Goal: Task Accomplishment & Management: Use online tool/utility

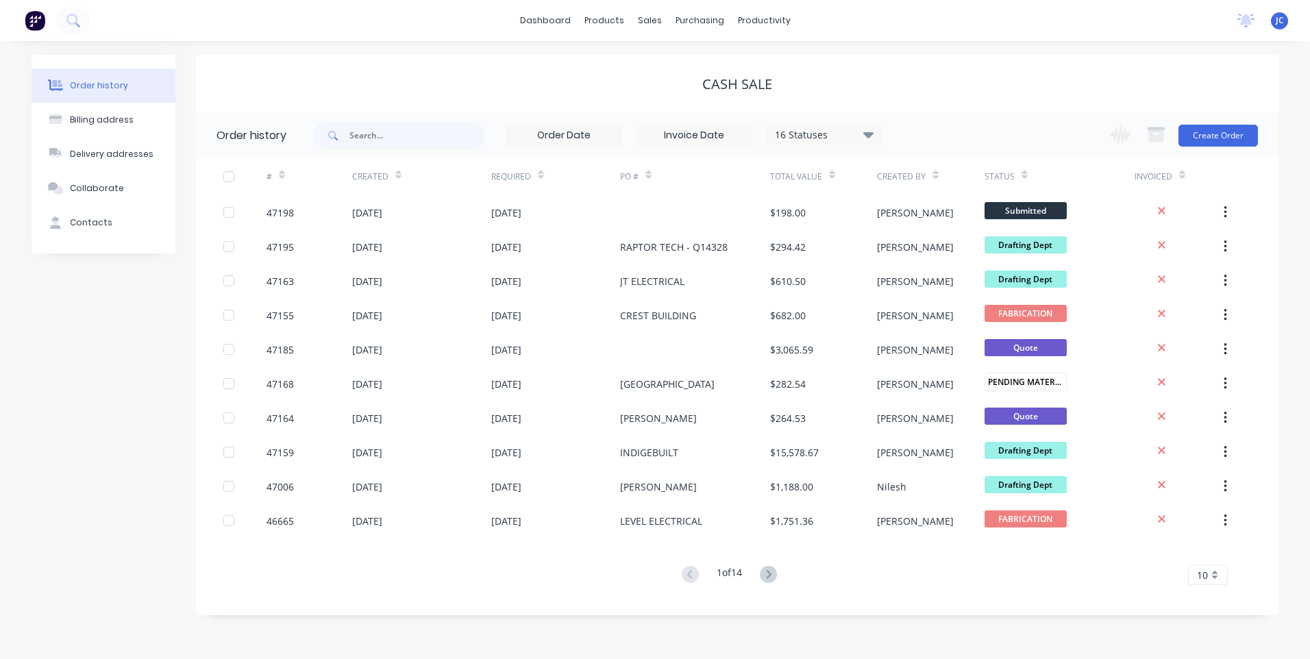
click at [330, 95] on div "CASH SALE" at bounding box center [737, 84] width 1083 height 58
click at [380, 137] on input "text" at bounding box center [418, 135] width 136 height 27
type input "471858"
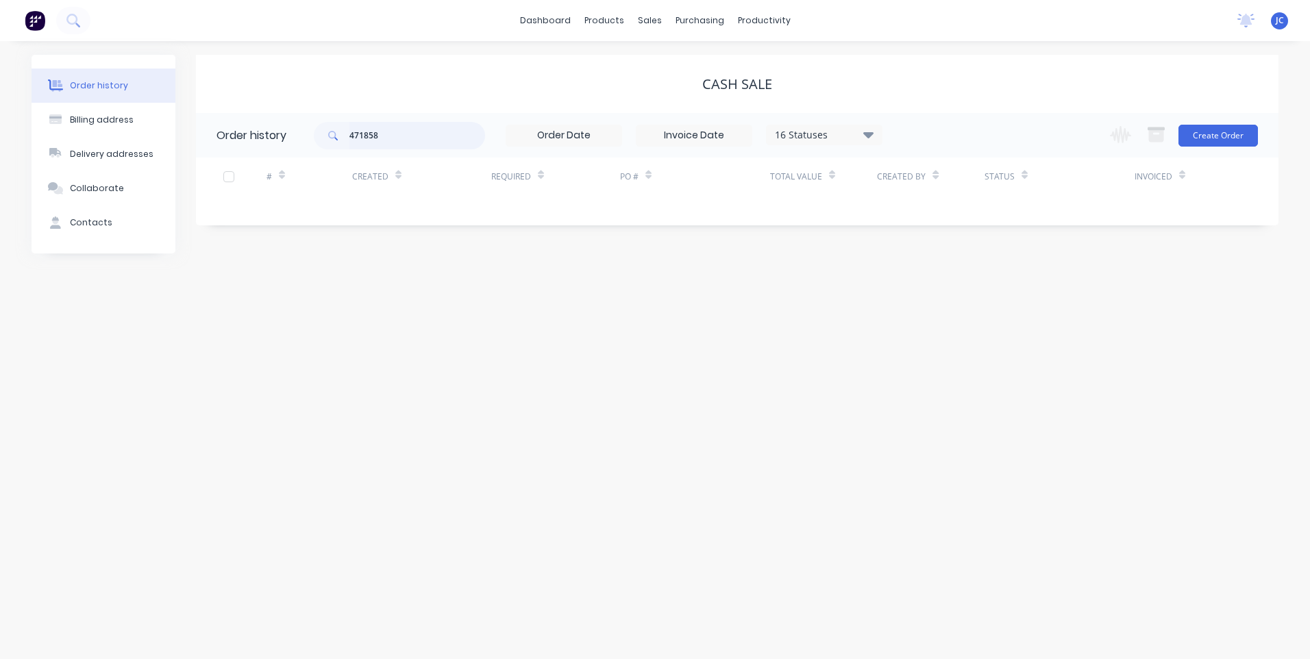
click at [392, 135] on input "471858" at bounding box center [418, 135] width 136 height 27
type input "47185"
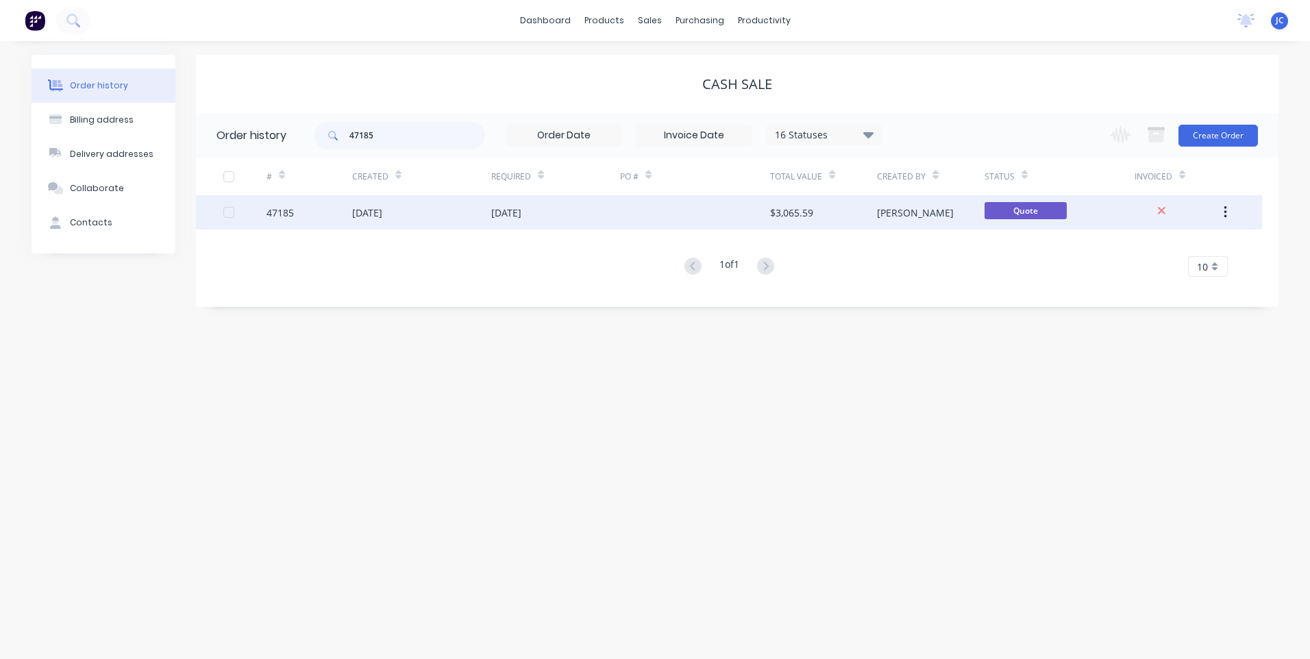
click at [269, 210] on div "47185" at bounding box center [280, 213] width 27 height 14
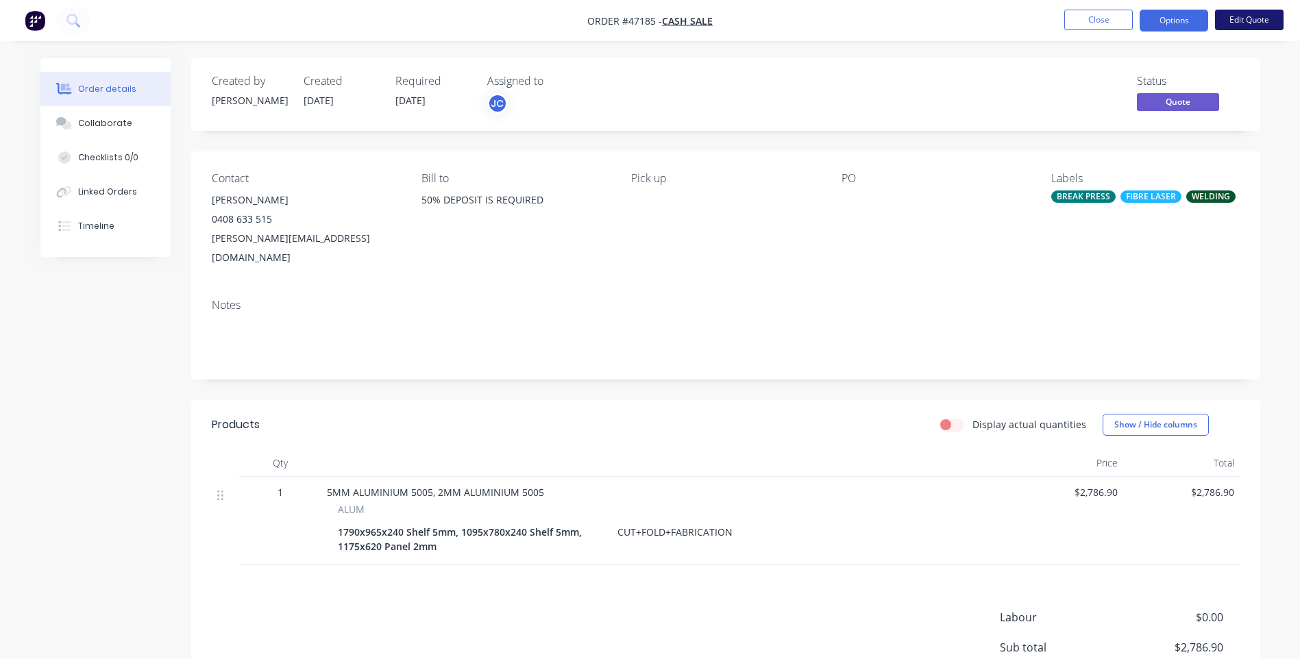
click at [1234, 22] on button "Edit Quote" at bounding box center [1249, 20] width 69 height 21
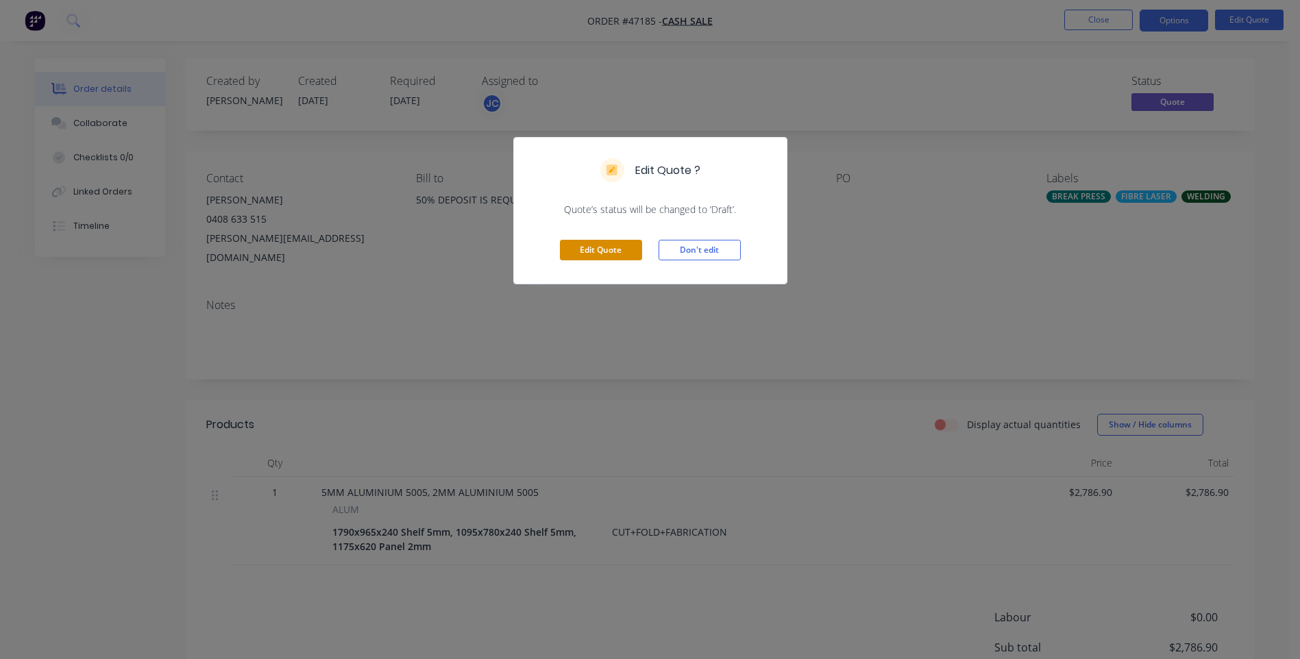
click at [615, 249] on button "Edit Quote" at bounding box center [601, 250] width 82 height 21
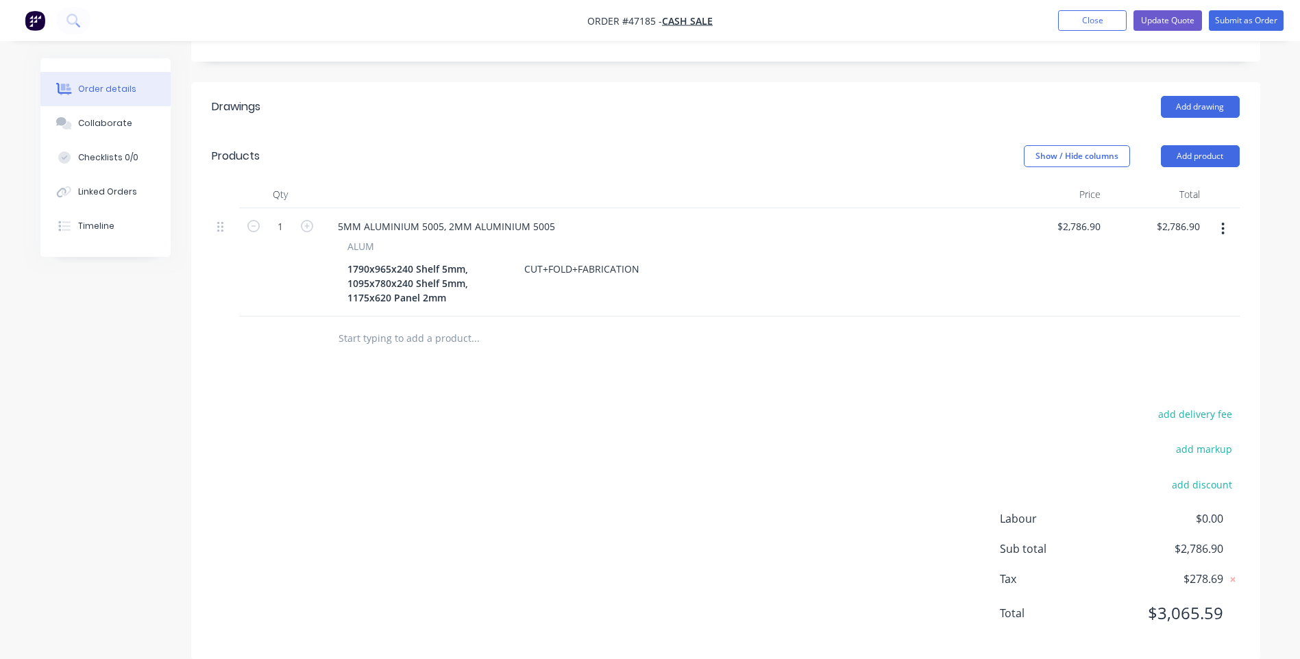
scroll to position [342, 0]
click at [371, 323] on input "text" at bounding box center [475, 336] width 274 height 27
click at [398, 323] on input "text" at bounding box center [475, 336] width 274 height 27
click at [423, 403] on div "add delivery fee add markup add discount Labour $0.00 Sub total $2,786.90 Tax $…" at bounding box center [726, 520] width 1028 height 234
click at [1219, 215] on button "button" at bounding box center [1223, 227] width 32 height 25
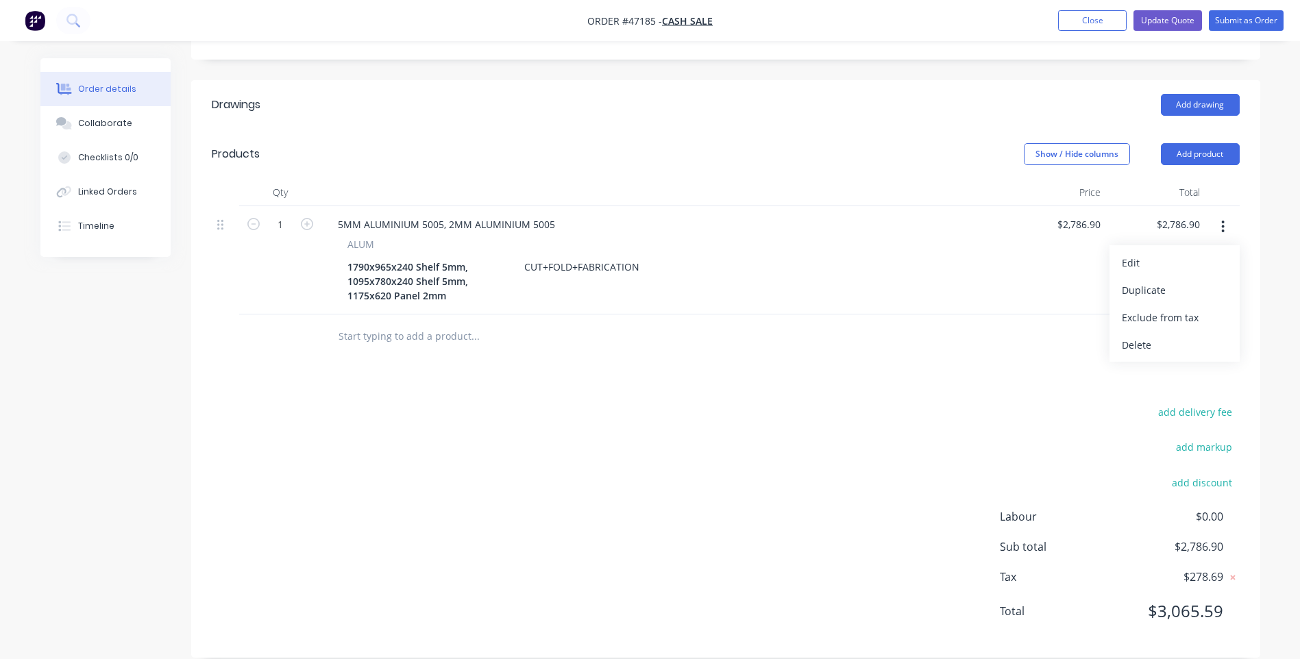
click at [935, 334] on div at bounding box center [726, 337] width 1028 height 45
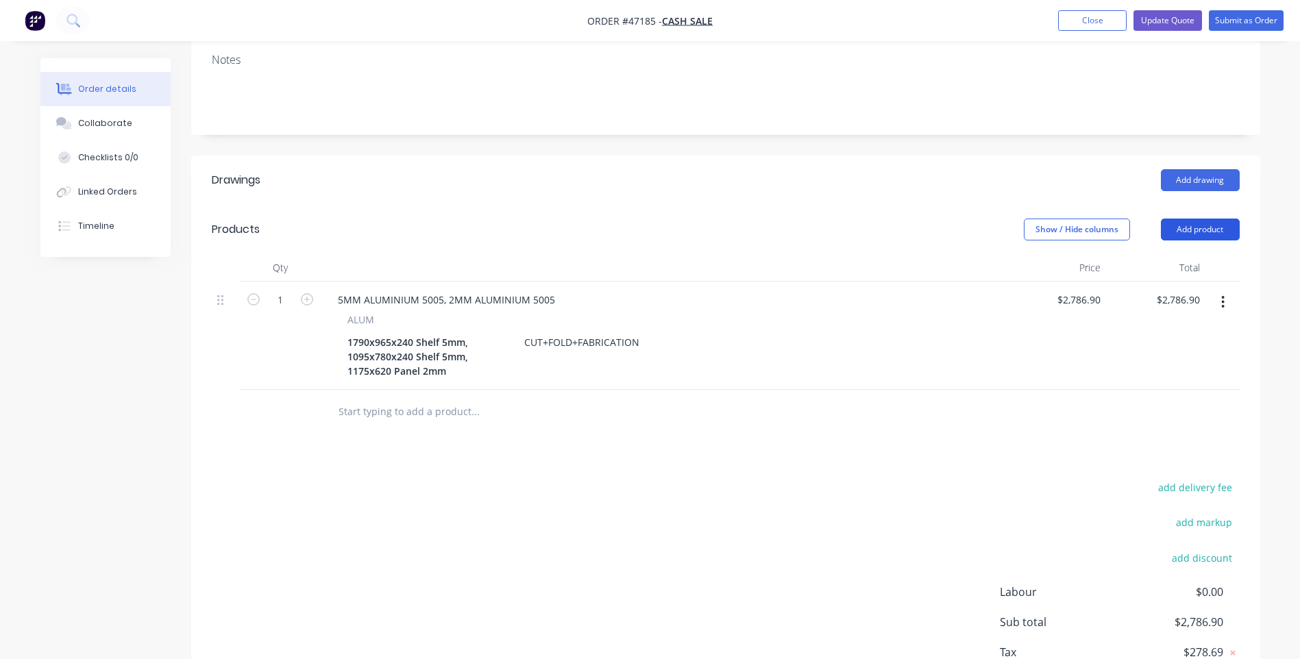
scroll to position [273, 0]
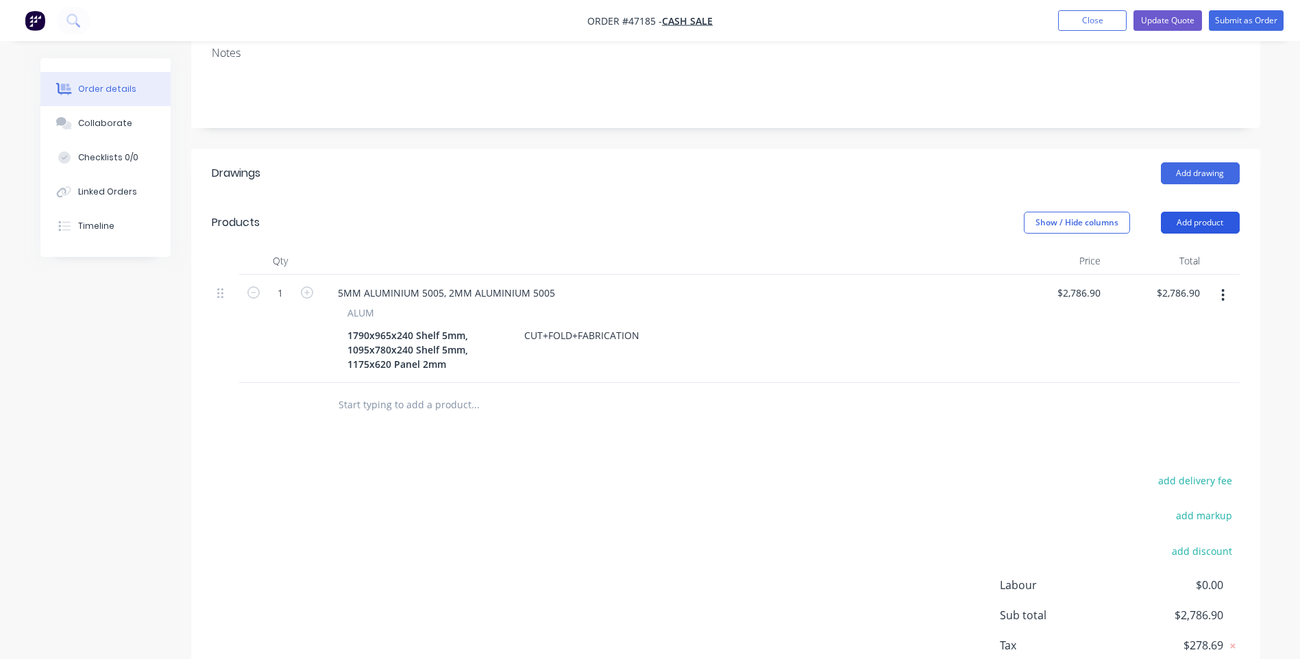
click at [1220, 212] on button "Add product" at bounding box center [1200, 223] width 79 height 22
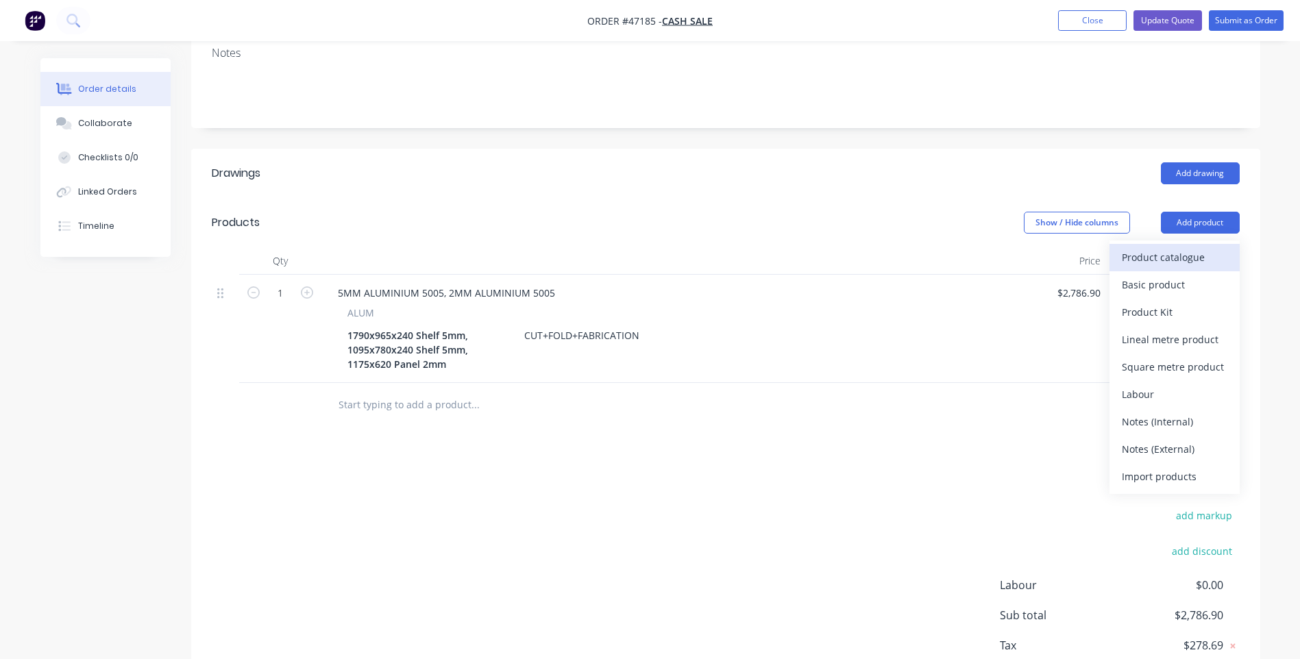
click at [1163, 247] on div "Product catalogue" at bounding box center [1175, 257] width 106 height 20
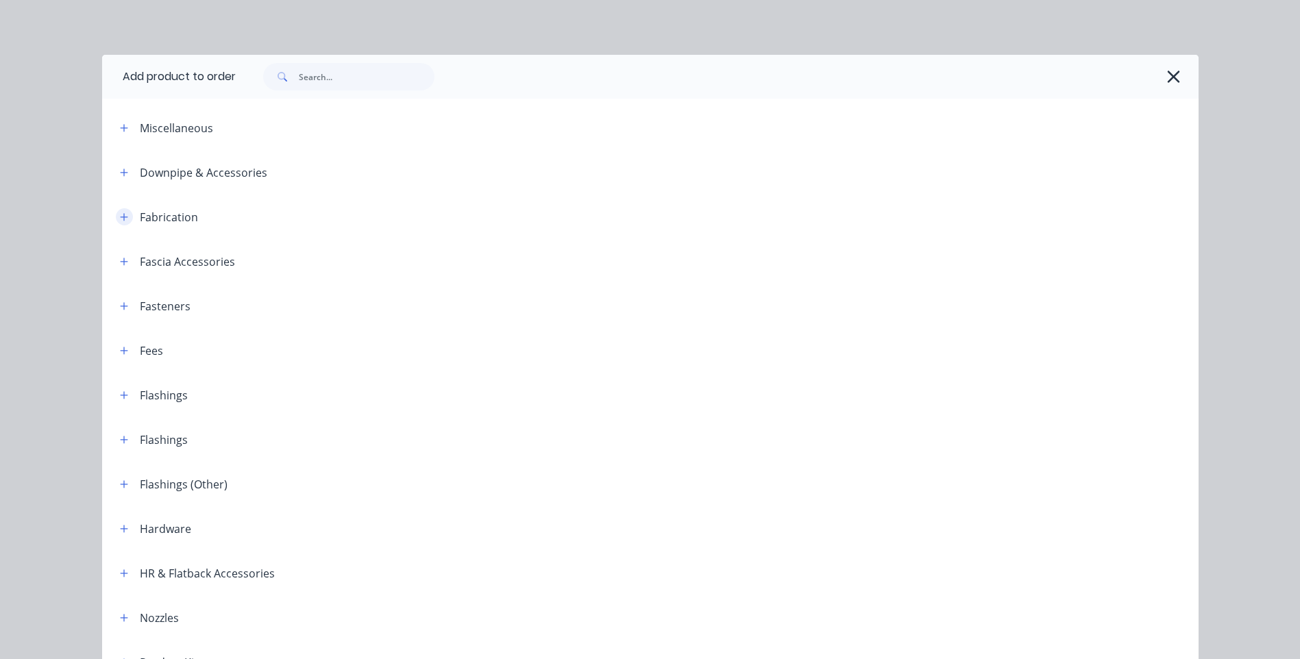
click at [118, 223] on button "button" at bounding box center [124, 216] width 17 height 17
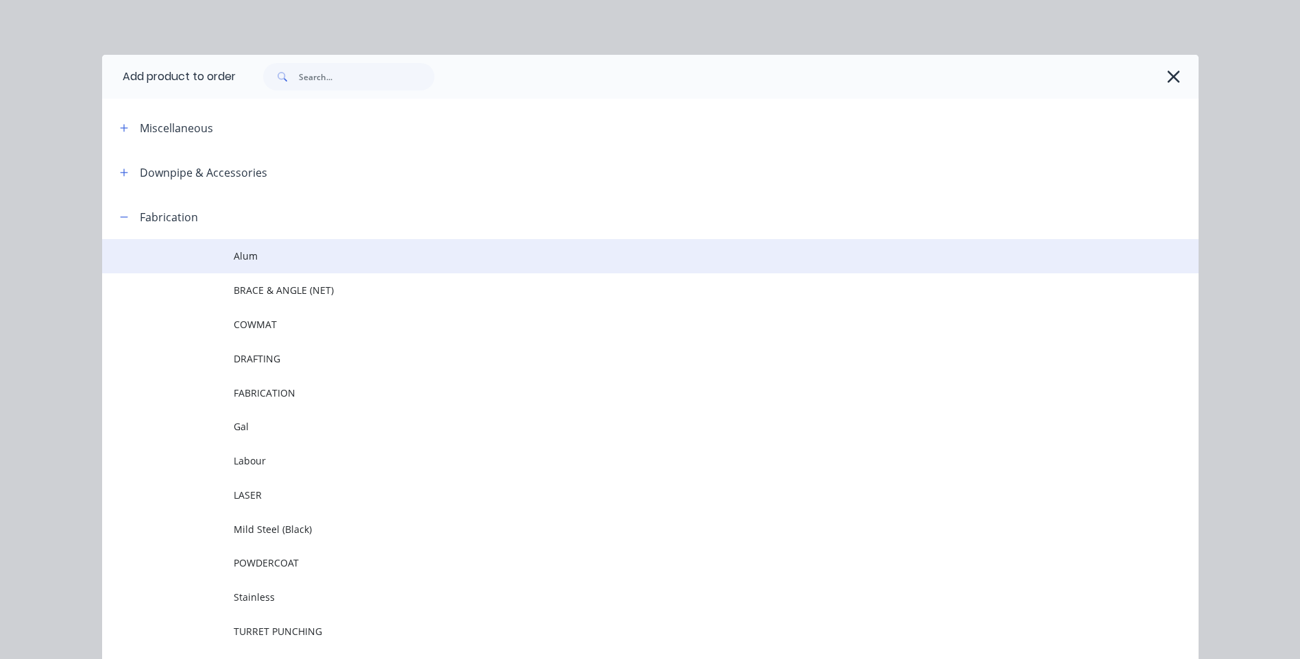
click at [234, 255] on span "Alum" at bounding box center [620, 256] width 772 height 14
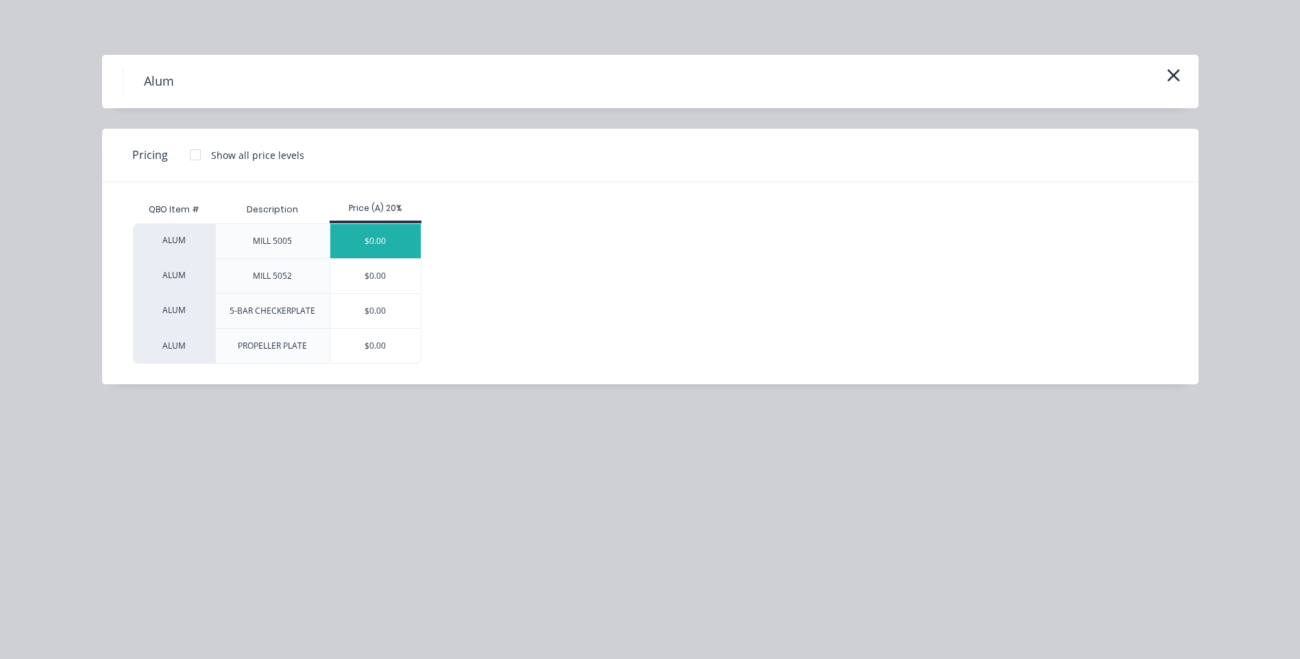
click at [374, 240] on div "$0.00" at bounding box center [375, 241] width 91 height 34
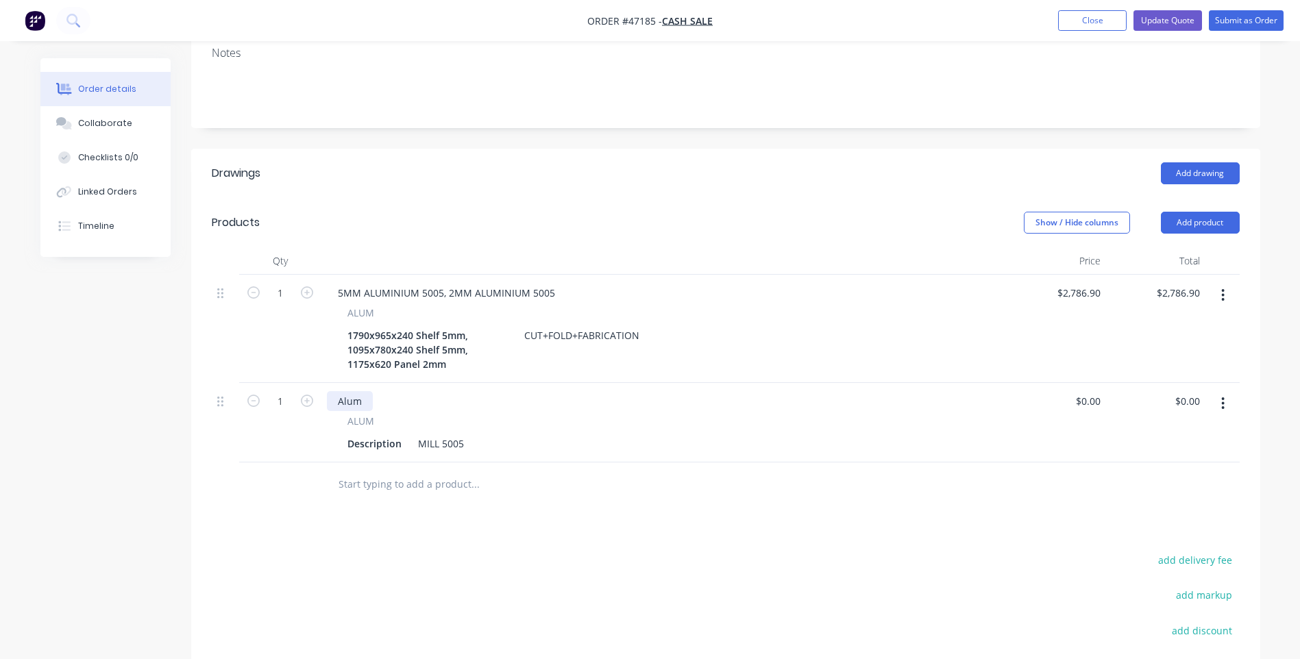
click at [359, 391] on div "Alum" at bounding box center [350, 401] width 46 height 20
drag, startPoint x: 367, startPoint y: 379, endPoint x: 334, endPoint y: 385, distance: 33.5
click at [334, 391] on div "Alum" at bounding box center [350, 401] width 46 height 20
click at [374, 434] on div "Description" at bounding box center [374, 444] width 65 height 20
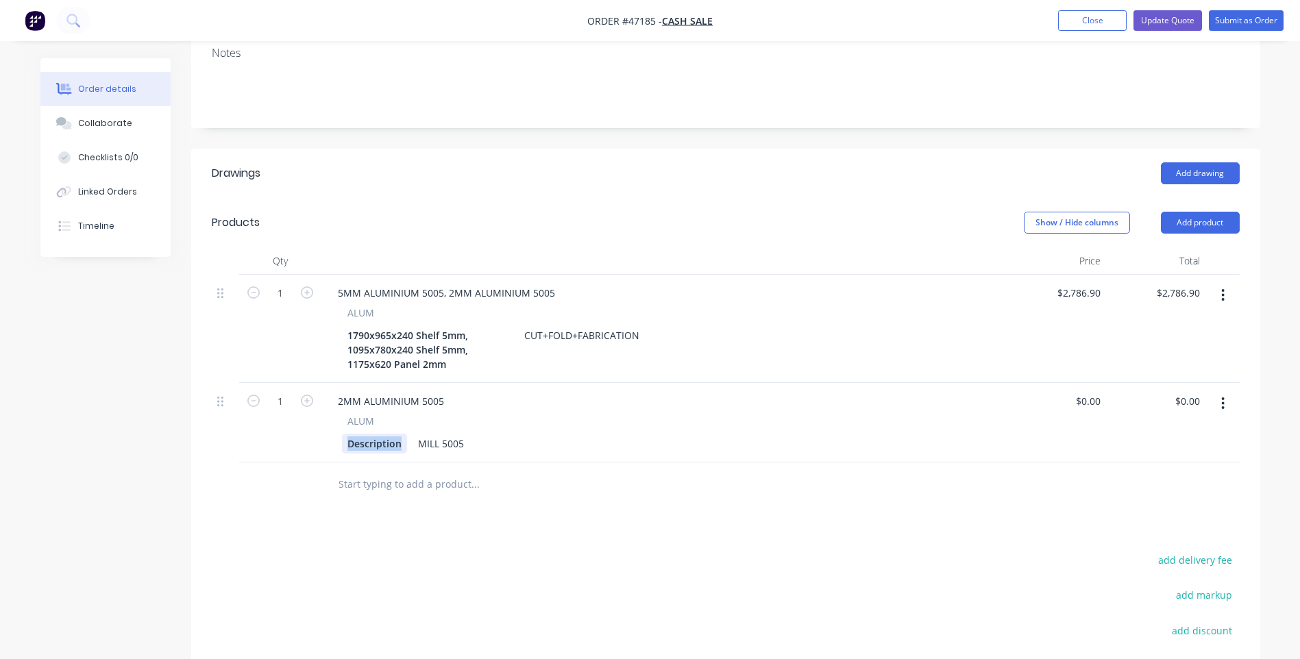
click at [374, 434] on div "Description" at bounding box center [374, 444] width 65 height 20
click at [504, 434] on div "MILL 5005" at bounding box center [485, 444] width 57 height 20
click at [541, 434] on div "1175x620 Panel 2mm CUT ONLY" at bounding box center [661, 444] width 639 height 20
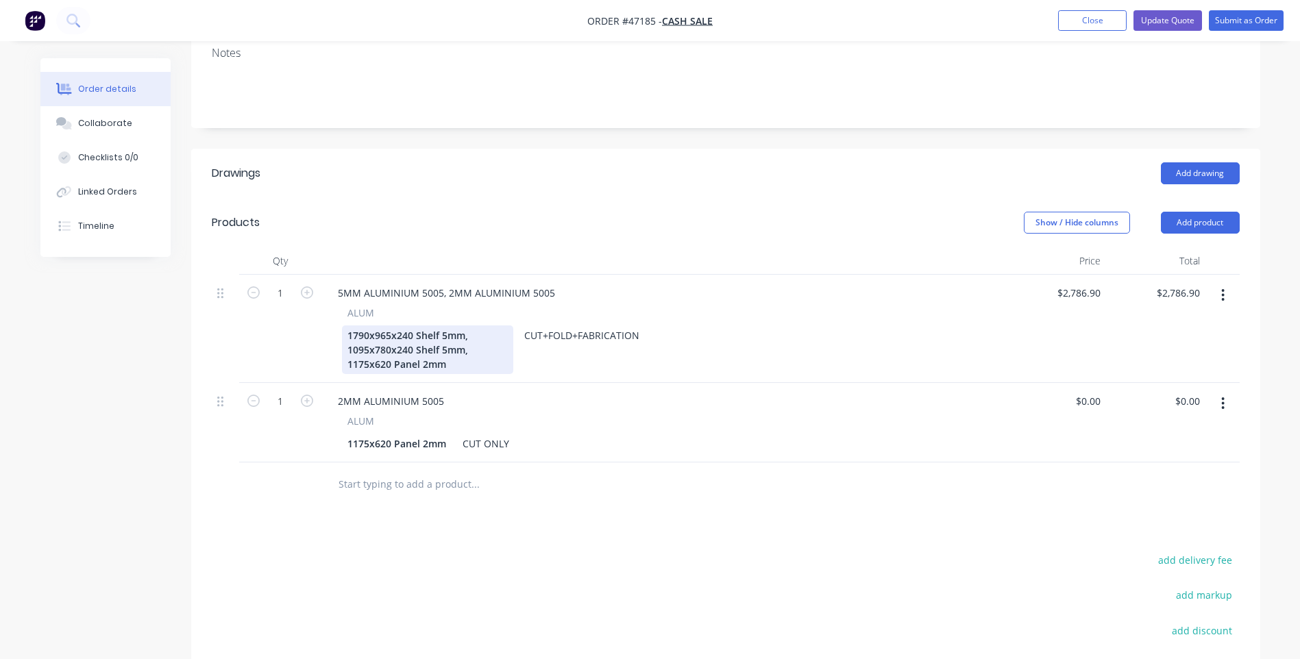
click at [408, 346] on div "1790x965x240 Shelf 5mm, 1095x780x240 Shelf 5mm, 1175x620 Panel 2mm" at bounding box center [427, 350] width 171 height 49
drag, startPoint x: 437, startPoint y: 345, endPoint x: 346, endPoint y: 340, distance: 90.6
click at [346, 340] on div "1790x965x240 Shelf 5mm, 1095x780x240 Shelf 5mm, 1175x620 Panel 2mm" at bounding box center [427, 350] width 171 height 49
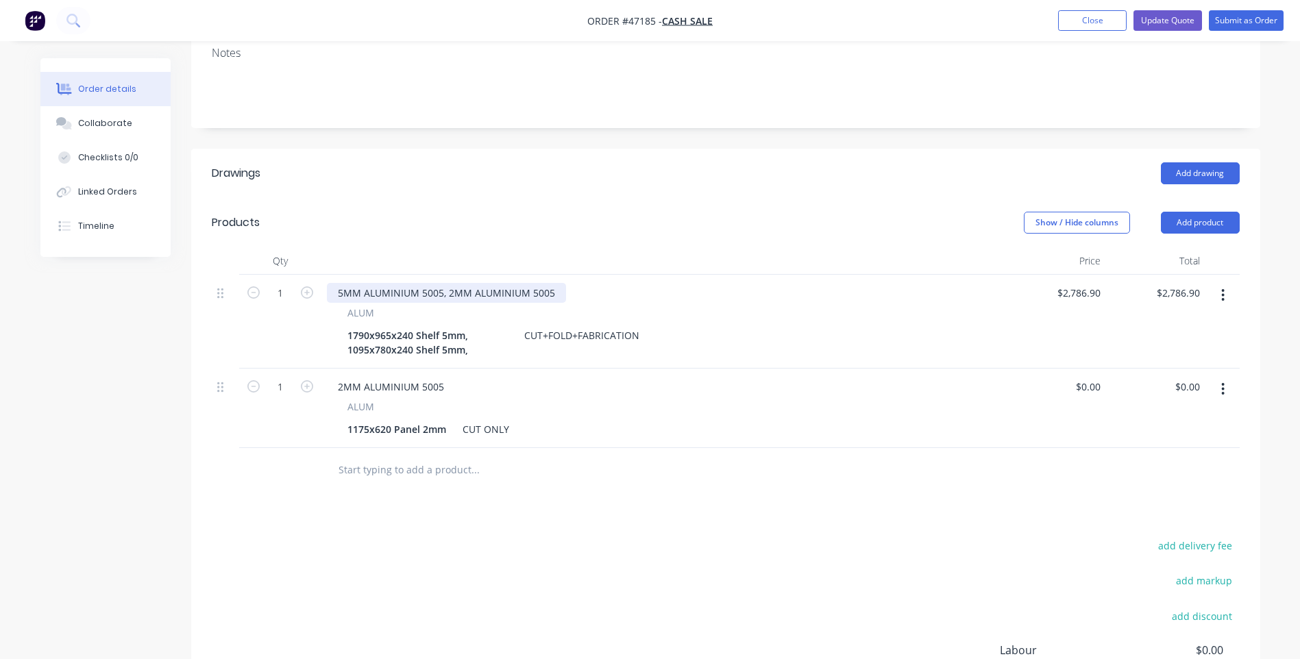
click at [462, 283] on div "5MM ALUMINIUM 5005, 2MM ALUMINIUM 5005" at bounding box center [446, 293] width 239 height 20
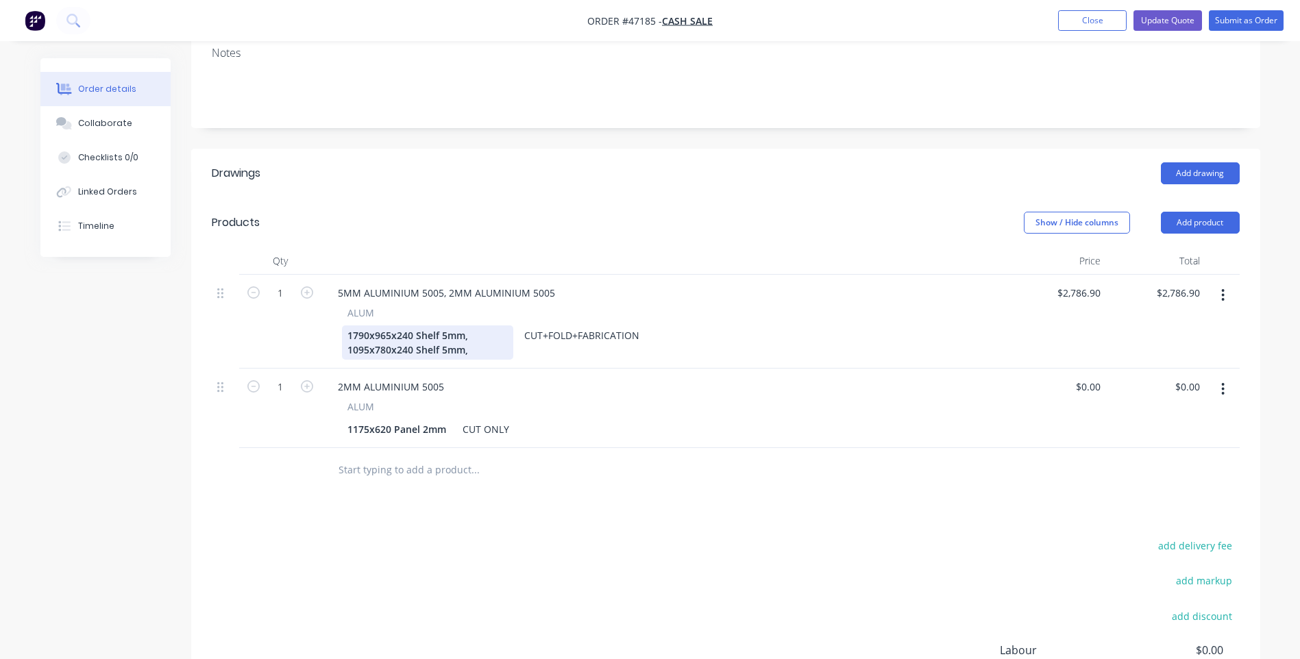
click at [469, 332] on div "1790x965x240 Shelf 5mm, 1095x780x240 Shelf 5mm," at bounding box center [427, 343] width 171 height 34
click at [467, 332] on div "1790x965x240 Shelf 5mm, 1095x780x240 Shelf 5mm," at bounding box center [427, 343] width 171 height 34
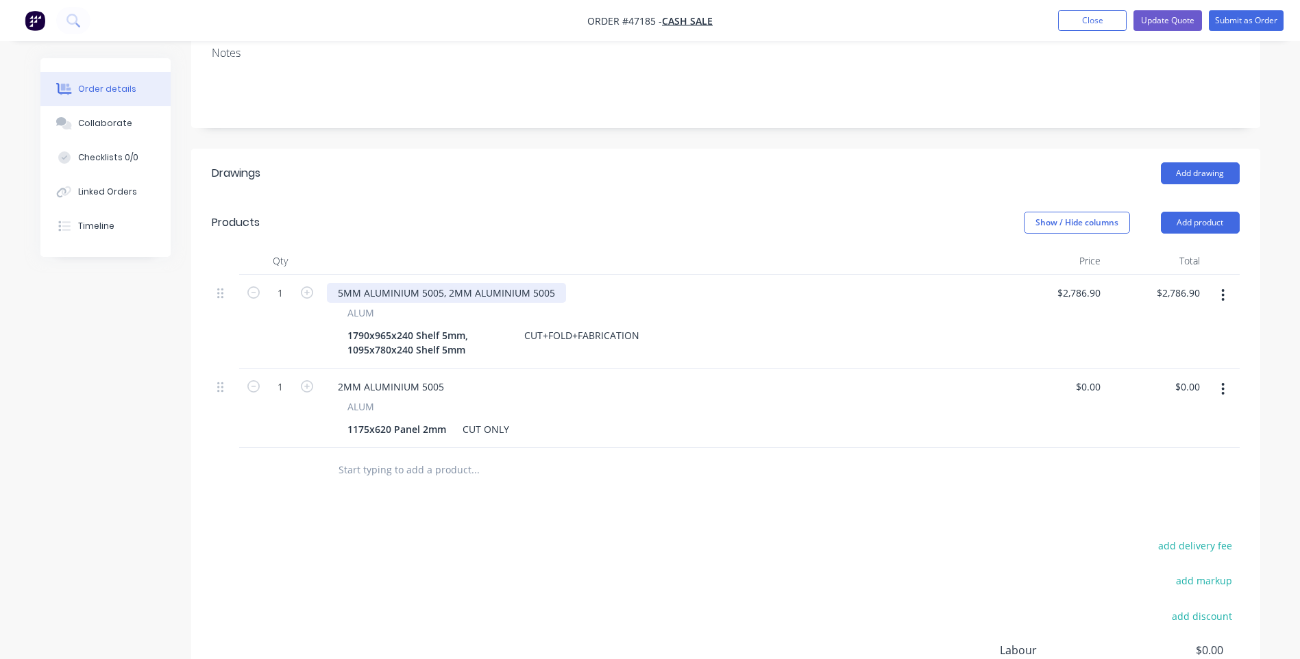
click at [476, 283] on div "5MM ALUMINIUM 5005, 2MM ALUMINIUM 5005" at bounding box center [446, 293] width 239 height 20
drag, startPoint x: 444, startPoint y: 273, endPoint x: 561, endPoint y: 270, distance: 117.2
click at [561, 283] on div "5MM ALUMINIUM 5005, 2MM ALUMINIUM 5005" at bounding box center [446, 293] width 239 height 20
click at [722, 485] on div "Drawings Add drawing Products Show / Hide columns Add product Qty Price Total 1…" at bounding box center [725, 470] width 1069 height 643
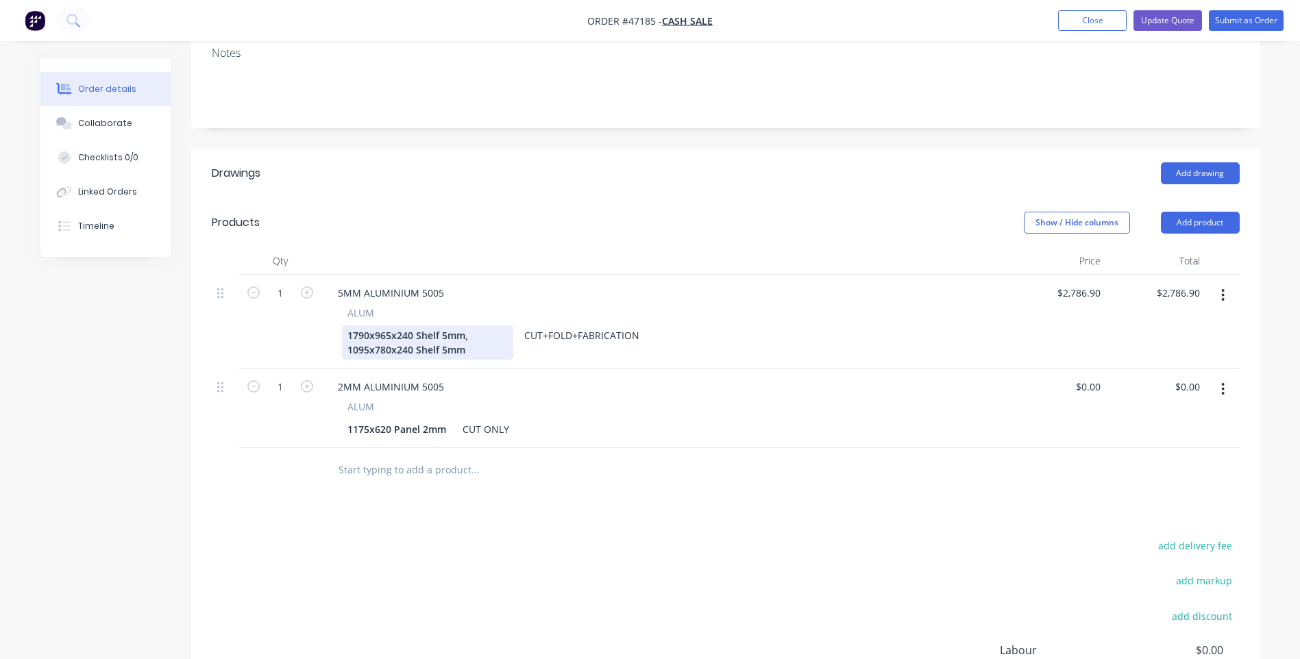
click at [487, 329] on div "1790x965x240 Shelf 5mm, 1095x780x240 Shelf 5mm" at bounding box center [427, 343] width 171 height 34
click at [484, 326] on div "1790x965x240 Shelf 5mm, 1095x780x240 Shelf 5mm" at bounding box center [427, 343] width 171 height 34
click at [470, 329] on div "1790x965x240 Shelf 5mm, 1095x780x240 Shelf 5mm" at bounding box center [427, 343] width 171 height 34
click at [550, 400] on div "ALUM" at bounding box center [663, 407] width 633 height 14
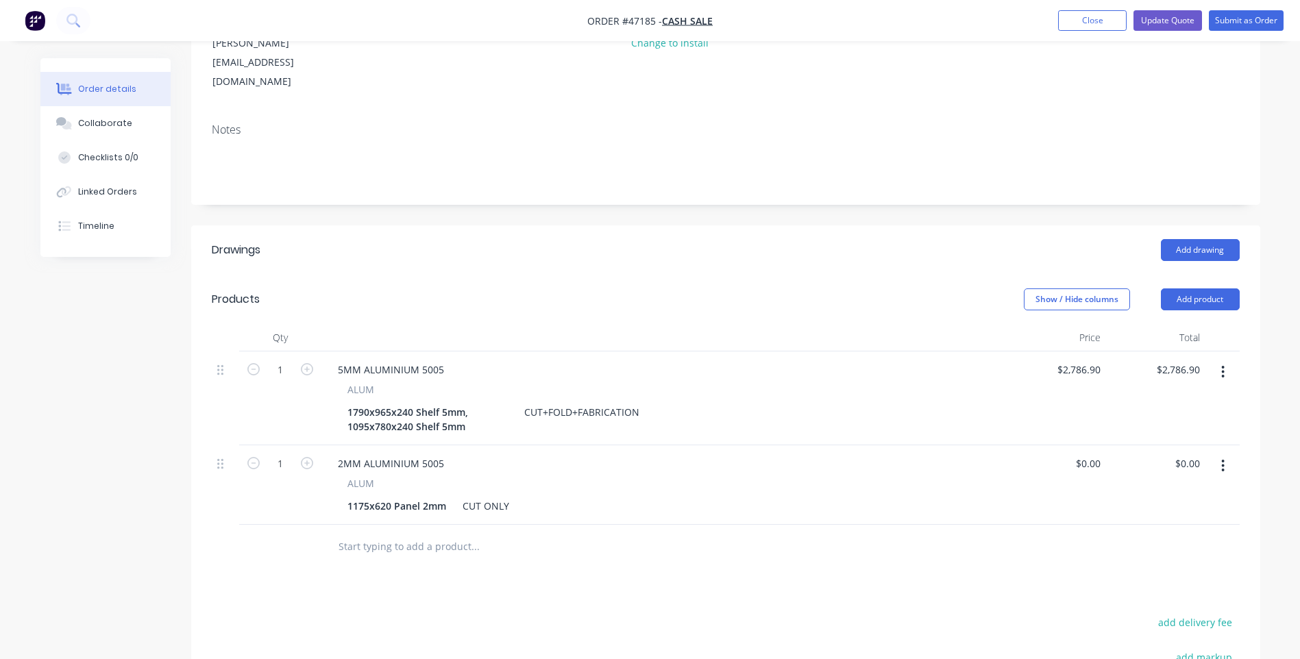
scroll to position [270, 0]
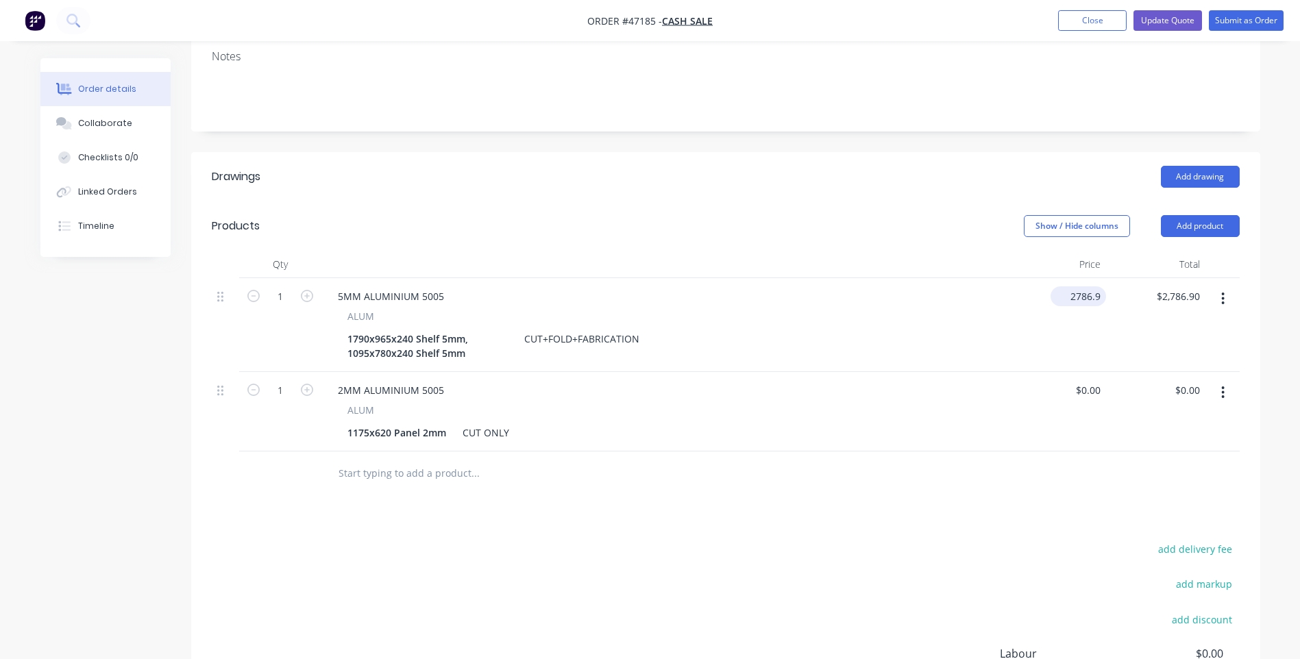
click at [1084, 286] on input "2786.9" at bounding box center [1081, 296] width 50 height 20
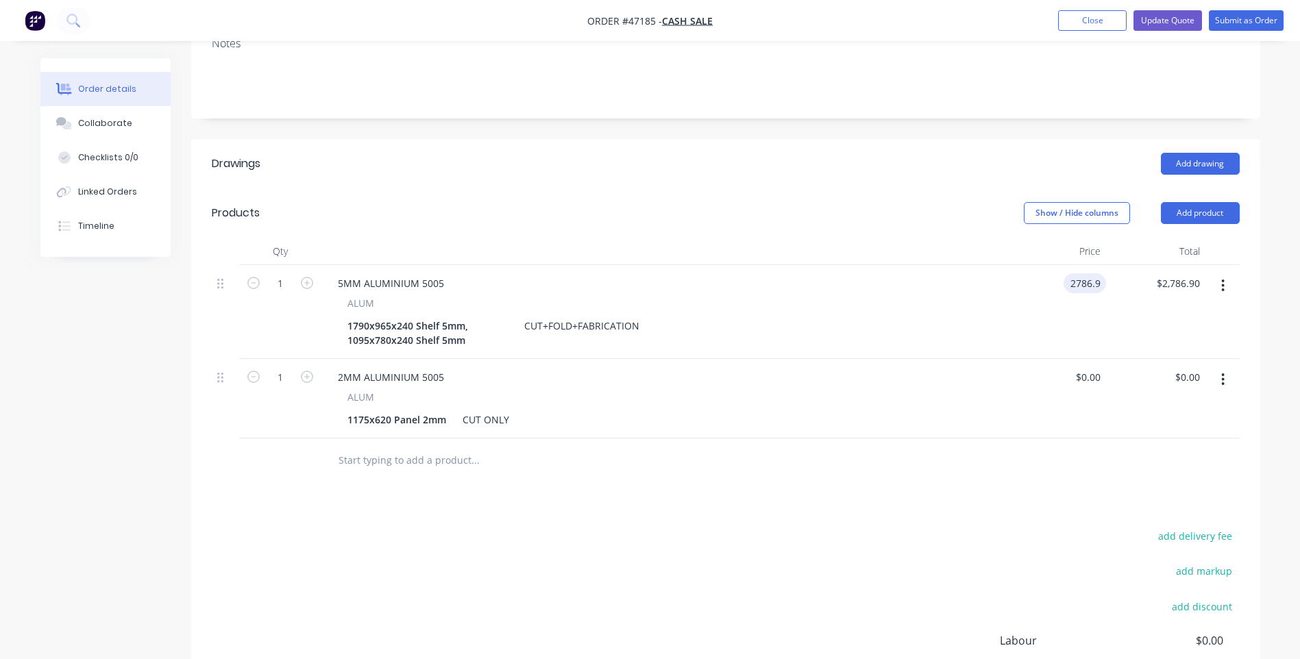
scroll to position [407, 0]
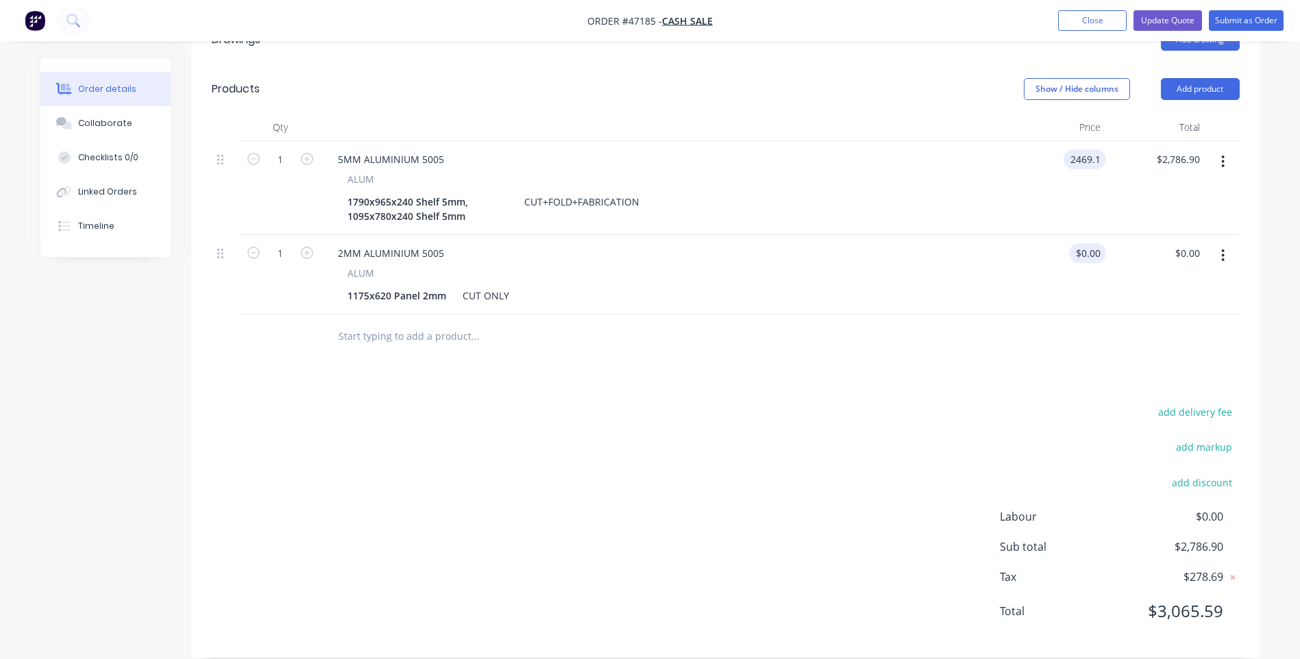
type input "$2,469.10"
click at [1097, 243] on input "0" at bounding box center [1091, 253] width 32 height 20
type input "$137.80"
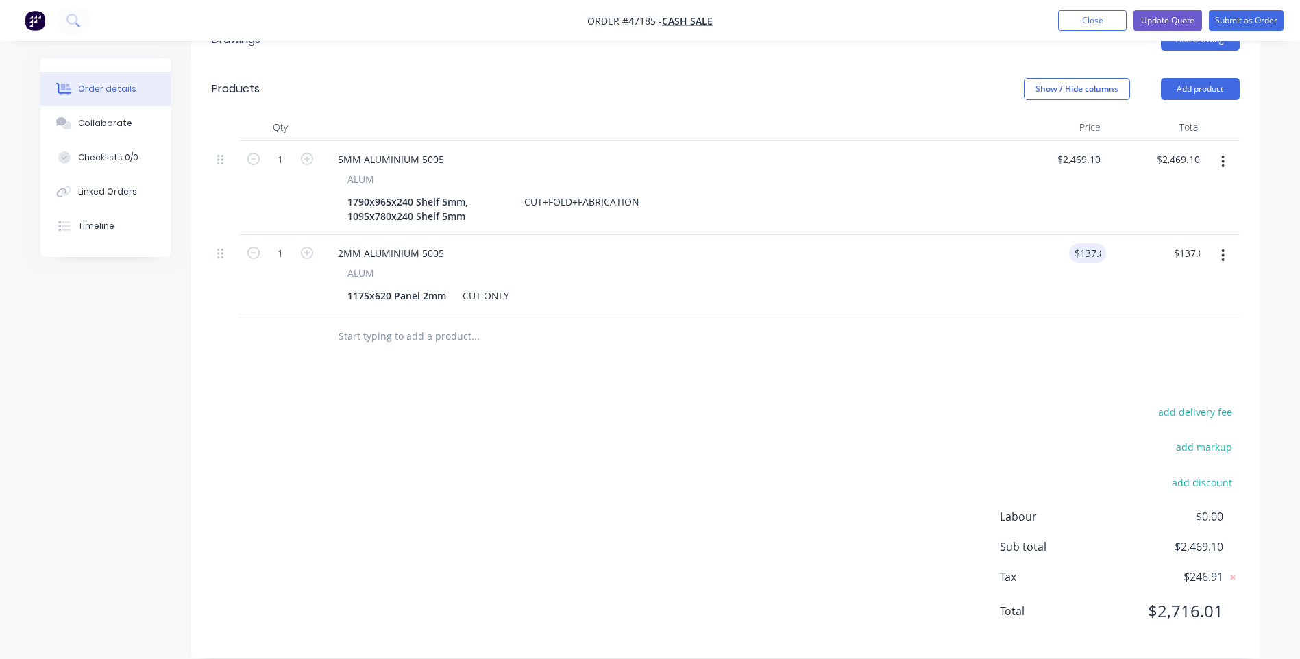
click at [1057, 289] on div "$137.80 137.8" at bounding box center [1056, 275] width 99 height 80
click at [1040, 375] on div "Drawings Add drawing Products Show / Hide columns Add product Qty Price Total 1…" at bounding box center [725, 336] width 1069 height 643
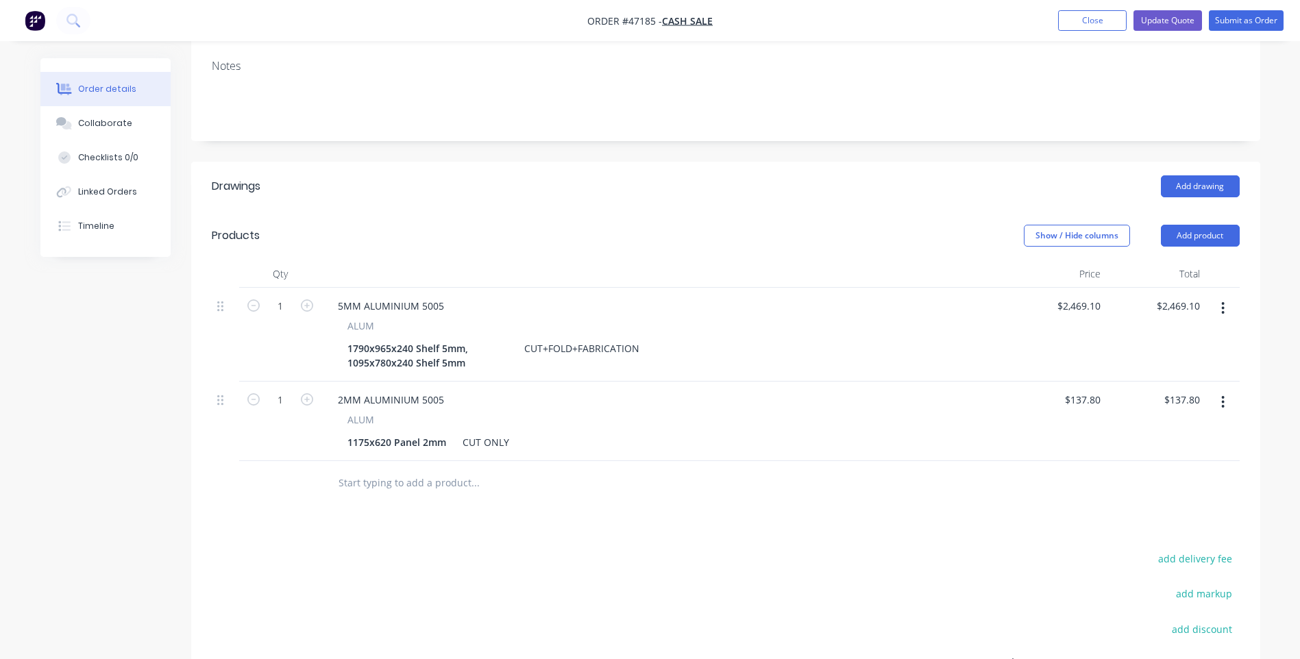
scroll to position [274, 0]
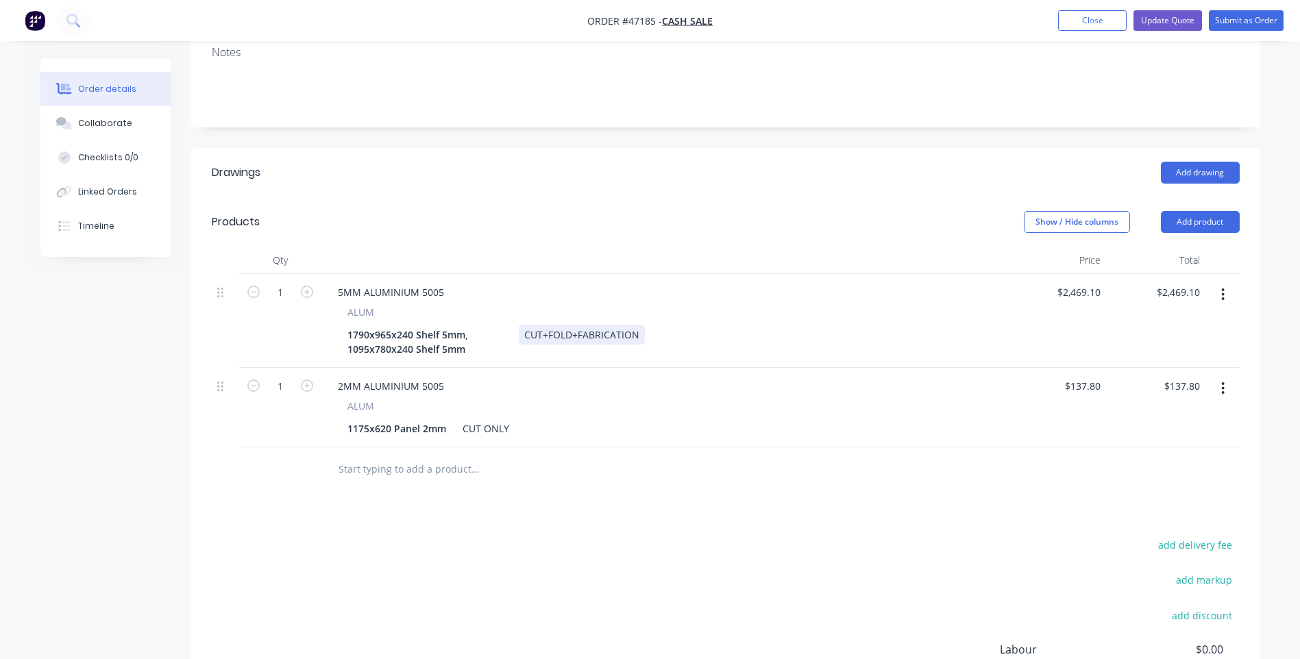
click at [607, 325] on div "CUT+FOLD+FABRICATION" at bounding box center [582, 335] width 126 height 20
click at [636, 325] on div "CUT+FOLD+FABRICATION" at bounding box center [582, 335] width 126 height 20
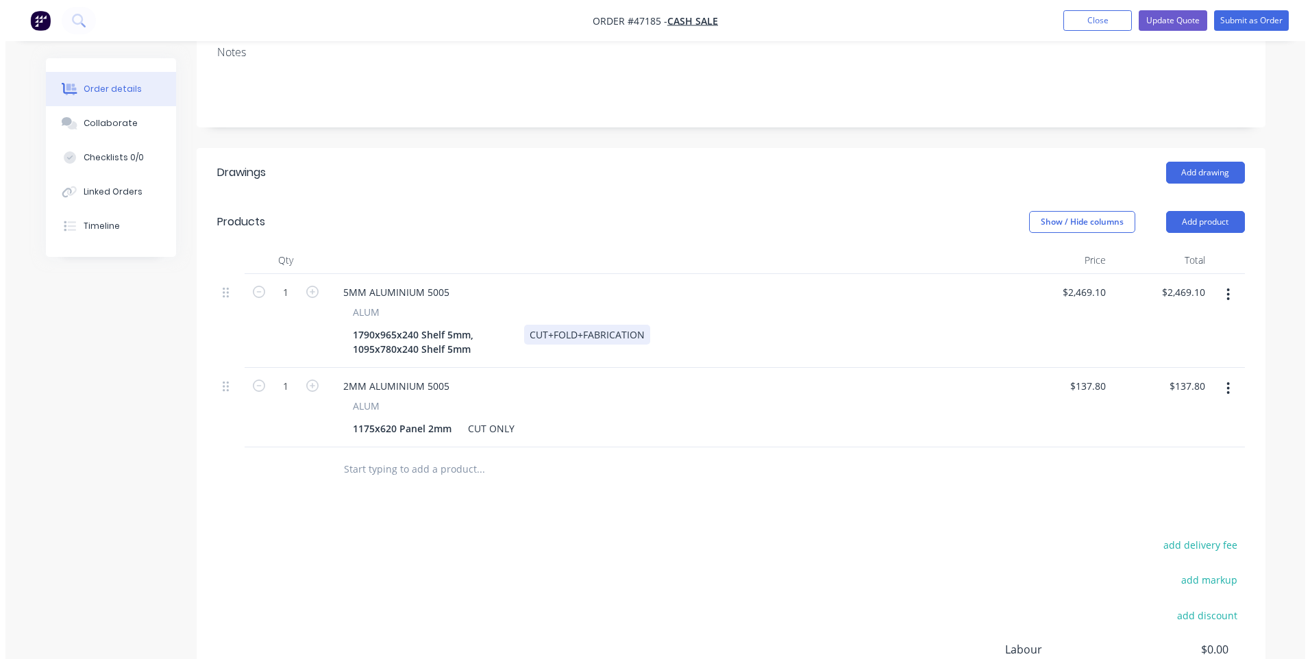
scroll to position [0, 0]
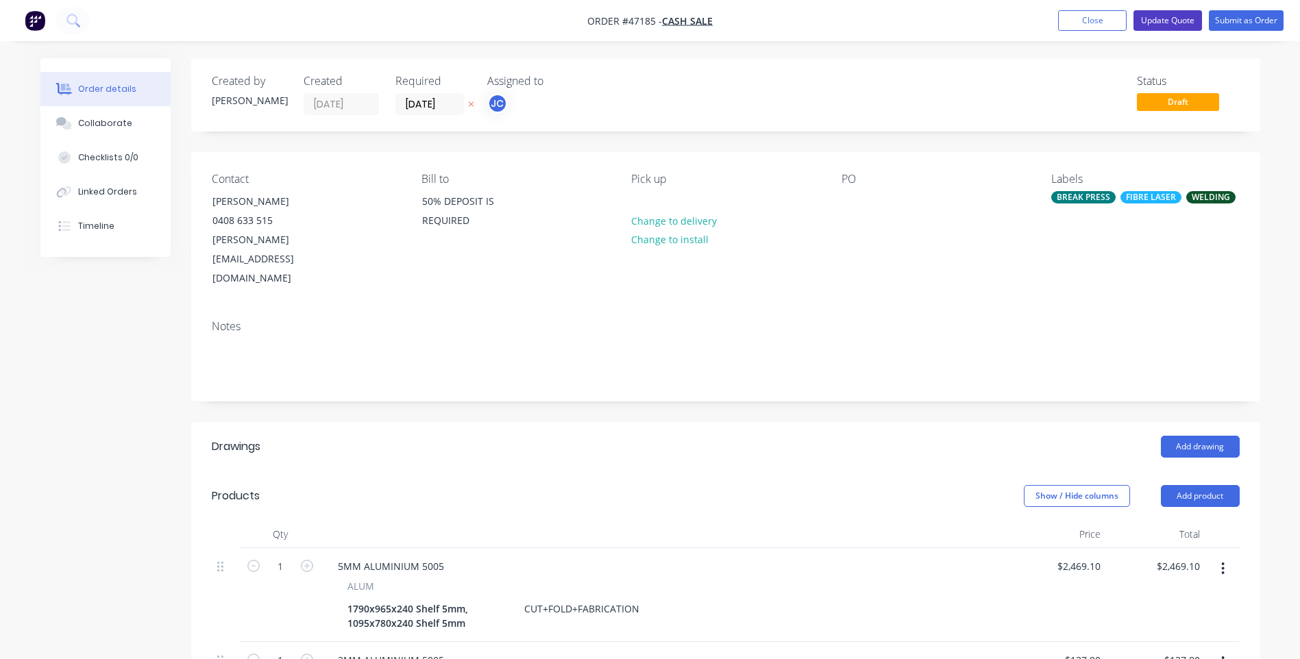
click at [1176, 20] on button "Update Quote" at bounding box center [1168, 20] width 69 height 21
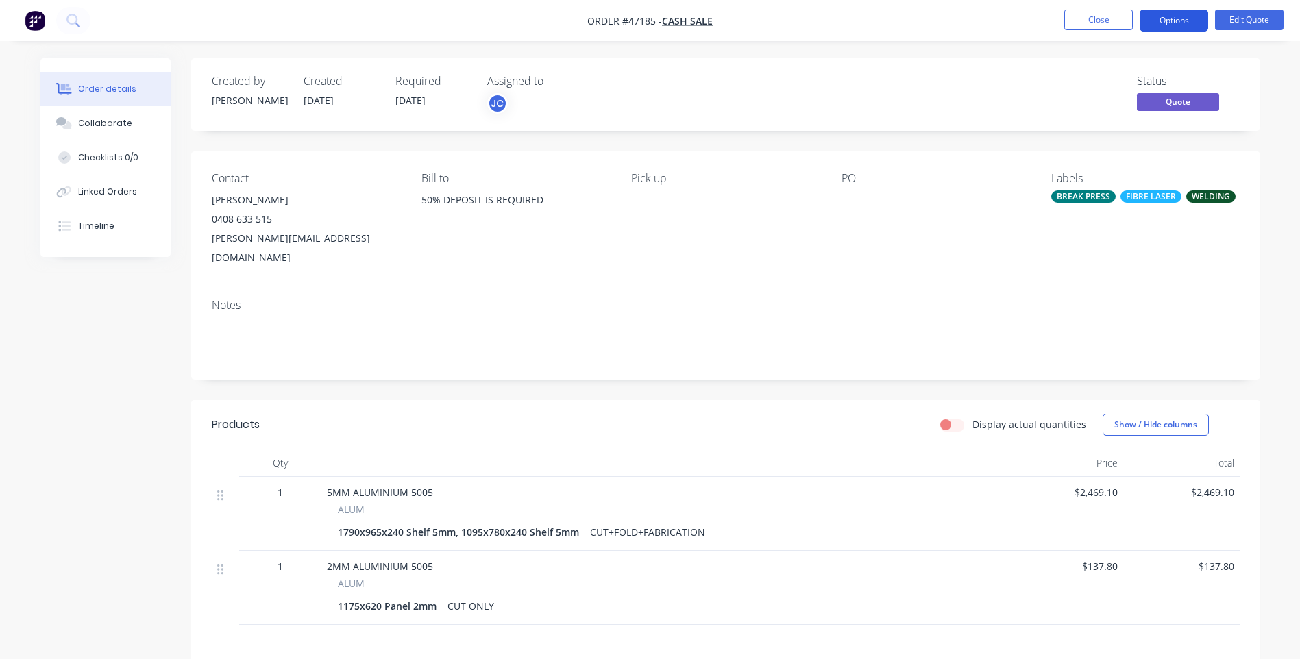
click at [1187, 19] on button "Options" at bounding box center [1174, 21] width 69 height 22
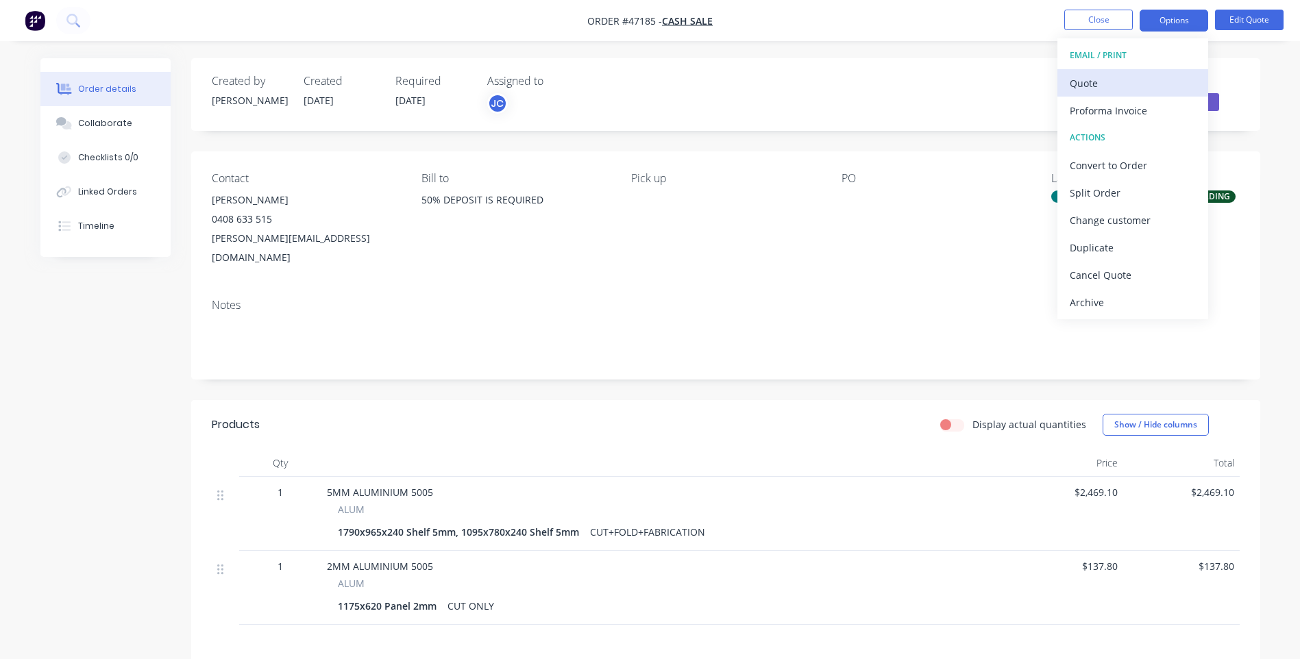
click at [1084, 88] on div "Quote" at bounding box center [1133, 83] width 126 height 20
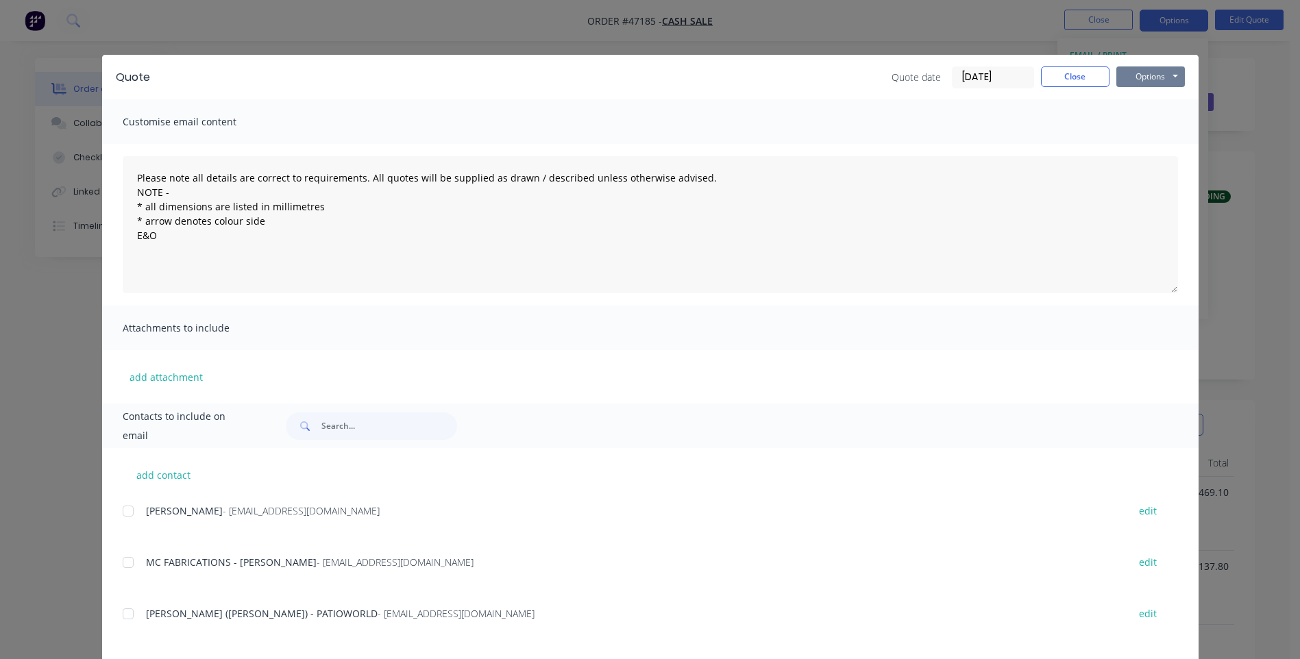
click at [1166, 74] on button "Options" at bounding box center [1150, 76] width 69 height 21
click at [1149, 121] on button "Print" at bounding box center [1160, 123] width 88 height 23
